Goal: Transaction & Acquisition: Purchase product/service

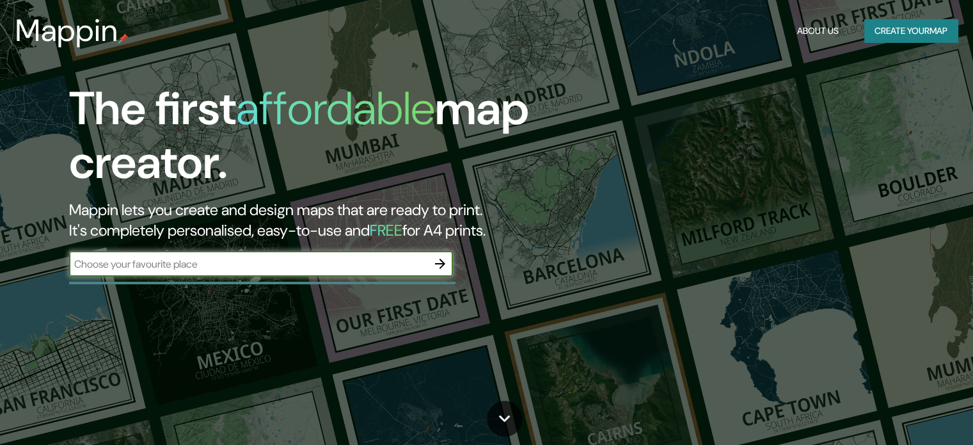
click at [371, 271] on div "​" at bounding box center [261, 264] width 384 height 26
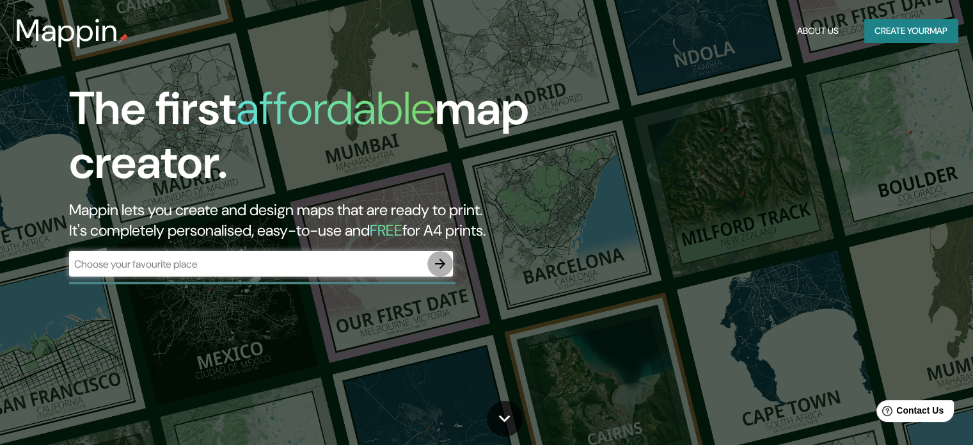
click at [444, 266] on icon "button" at bounding box center [440, 263] width 15 height 15
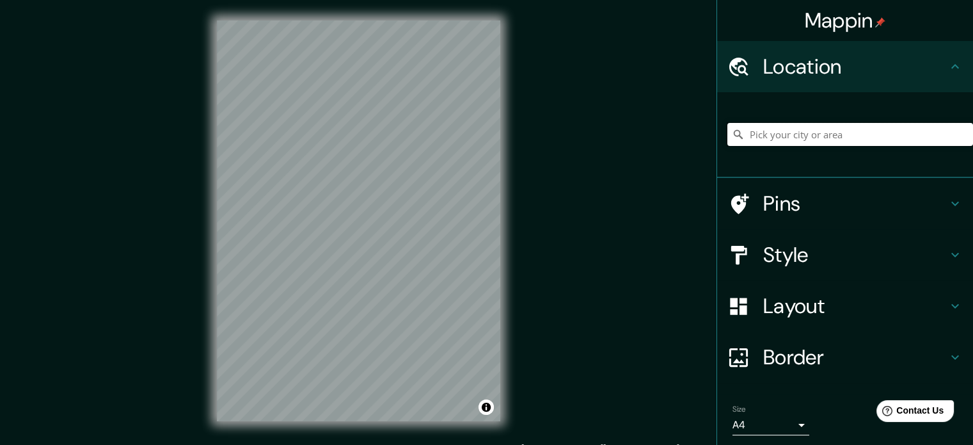
click at [761, 137] on input "Pick your city or area" at bounding box center [851, 134] width 246 height 23
click at [781, 131] on input "Pick your city or area" at bounding box center [851, 134] width 246 height 23
click at [880, 144] on input "[PERSON_NAME], [GEOGRAPHIC_DATA][PERSON_NAME], [GEOGRAPHIC_DATA]" at bounding box center [851, 134] width 246 height 23
click at [945, 132] on input "[PERSON_NAME], [GEOGRAPHIC_DATA][PERSON_NAME], [GEOGRAPHIC_DATA]" at bounding box center [851, 134] width 246 height 23
type input "[PERSON_NAME], [GEOGRAPHIC_DATA][PERSON_NAME], [GEOGRAPHIC_DATA]"
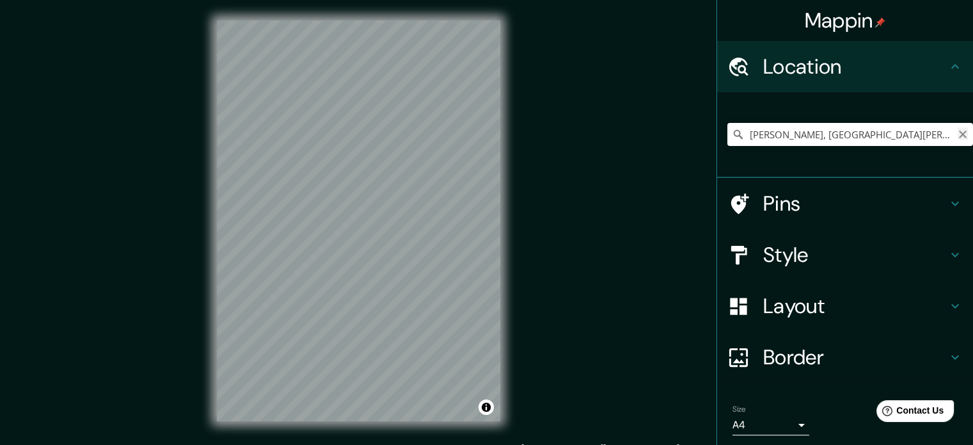
click at [958, 132] on icon "Clear" at bounding box center [963, 134] width 10 height 10
click at [871, 129] on input "[GEOGRAPHIC_DATA], [GEOGRAPHIC_DATA]" at bounding box center [851, 134] width 246 height 23
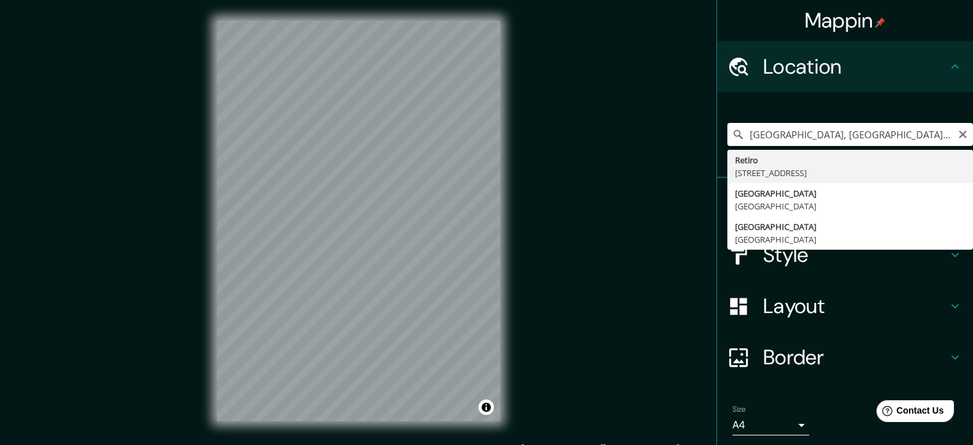
type input "[STREET_ADDRESS]"
